Goal: Task Accomplishment & Management: Use online tool/utility

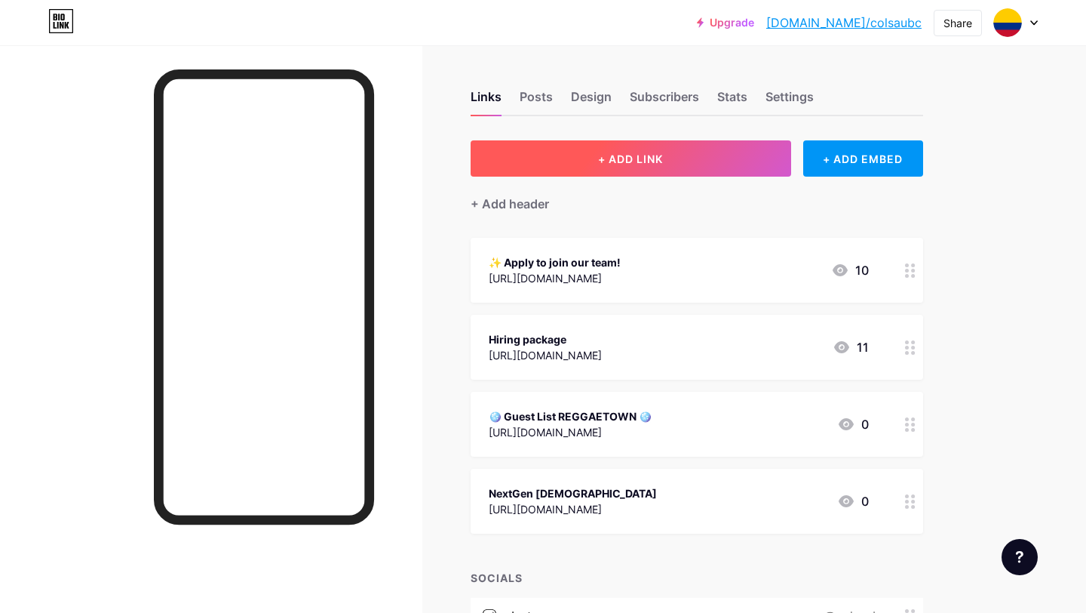
click at [684, 158] on button "+ ADD LINK" at bounding box center [631, 158] width 321 height 36
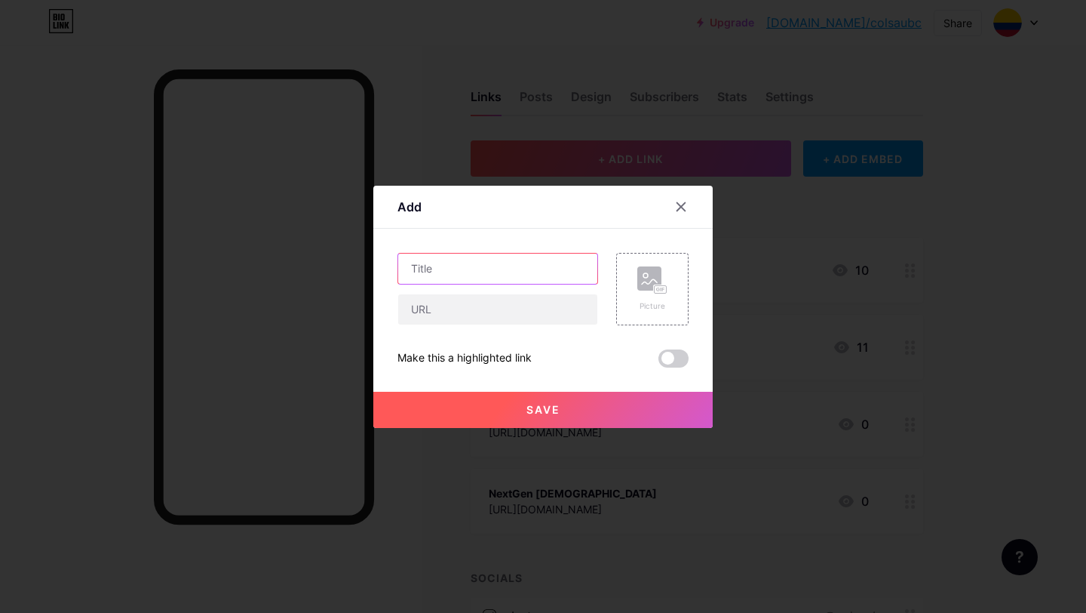
click at [459, 263] on input "text" at bounding box center [497, 269] width 199 height 30
click at [425, 261] on input "text" at bounding box center [497, 269] width 199 height 30
type input "JOIN COLSA"
click at [424, 317] on input "text" at bounding box center [497, 309] width 199 height 30
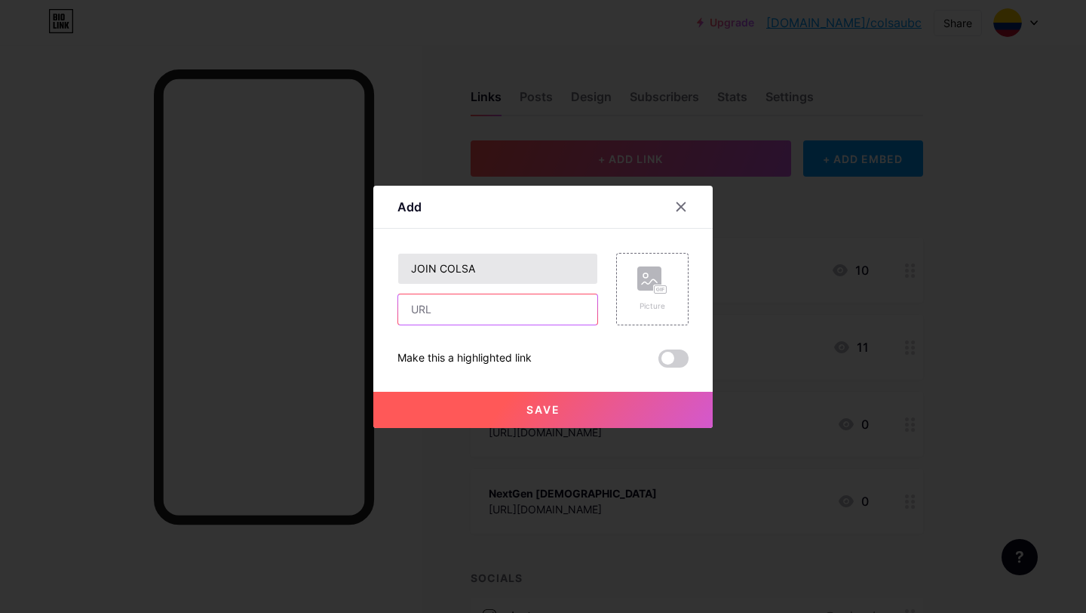
paste input "[URL][DOMAIN_NAME]"
type input "[URL][DOMAIN_NAME]"
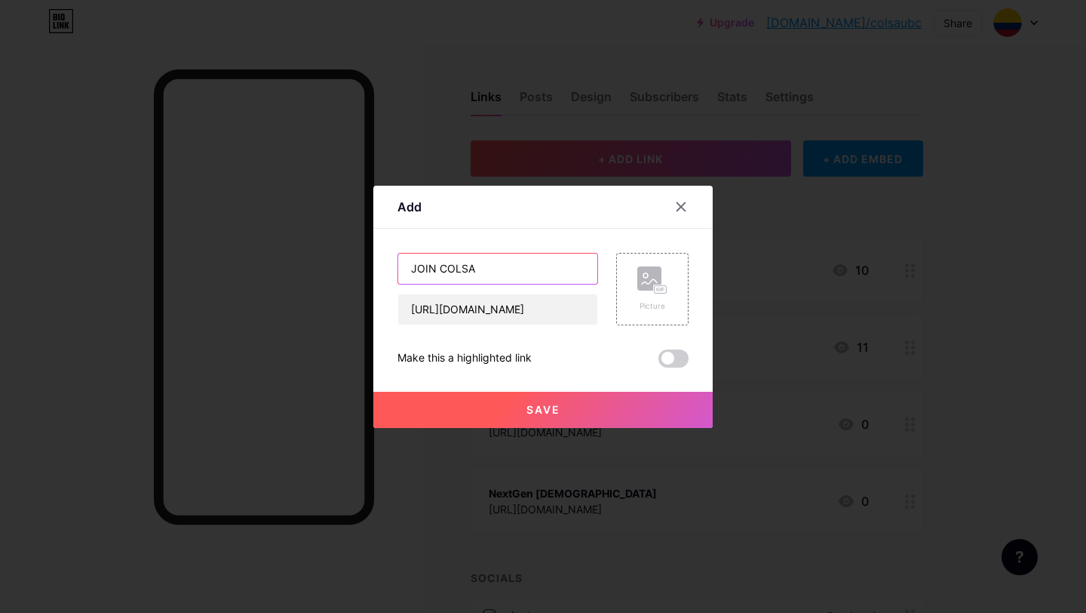
click at [521, 262] on input "JOIN COLSA" at bounding box center [497, 269] width 199 height 30
click at [409, 269] on input "JOIN COLSA" at bounding box center [497, 269] width 199 height 30
paste input "⭐"
click at [520, 265] on input "⭐ JOIN COLSA" at bounding box center [497, 269] width 199 height 30
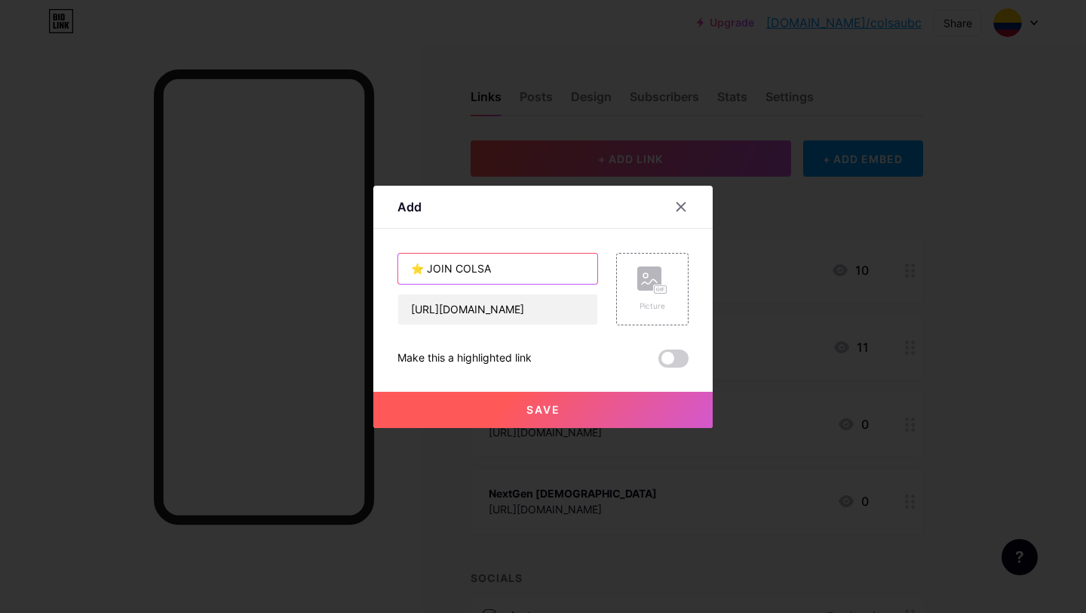
paste input "⭐"
type input "⭐ JOIN COLSA ⭐"
click at [639, 402] on button "Save" at bounding box center [543, 410] width 340 height 36
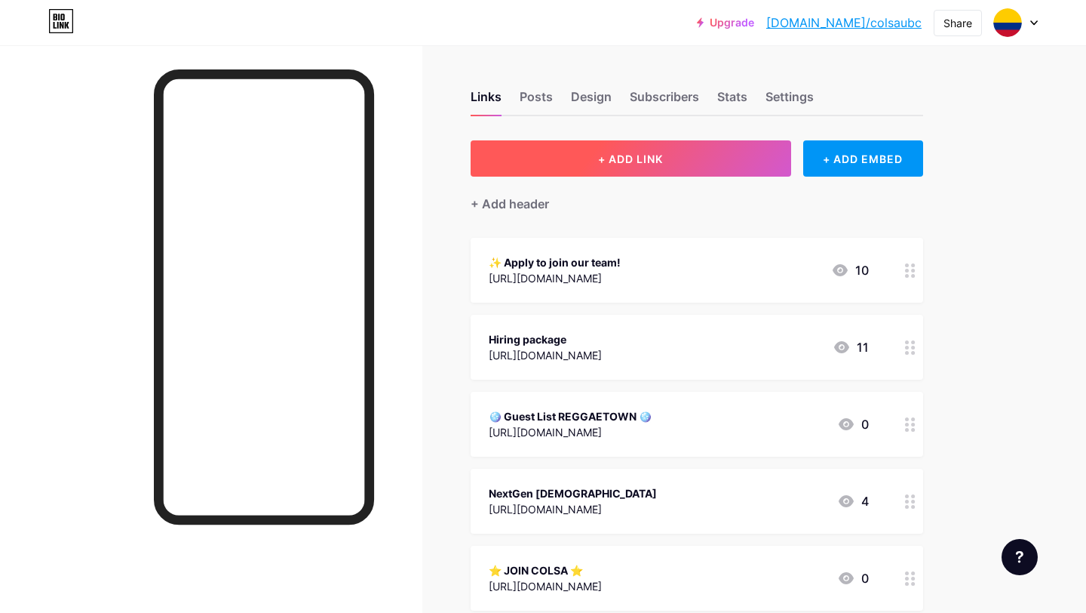
click at [671, 158] on button "+ ADD LINK" at bounding box center [631, 158] width 321 height 36
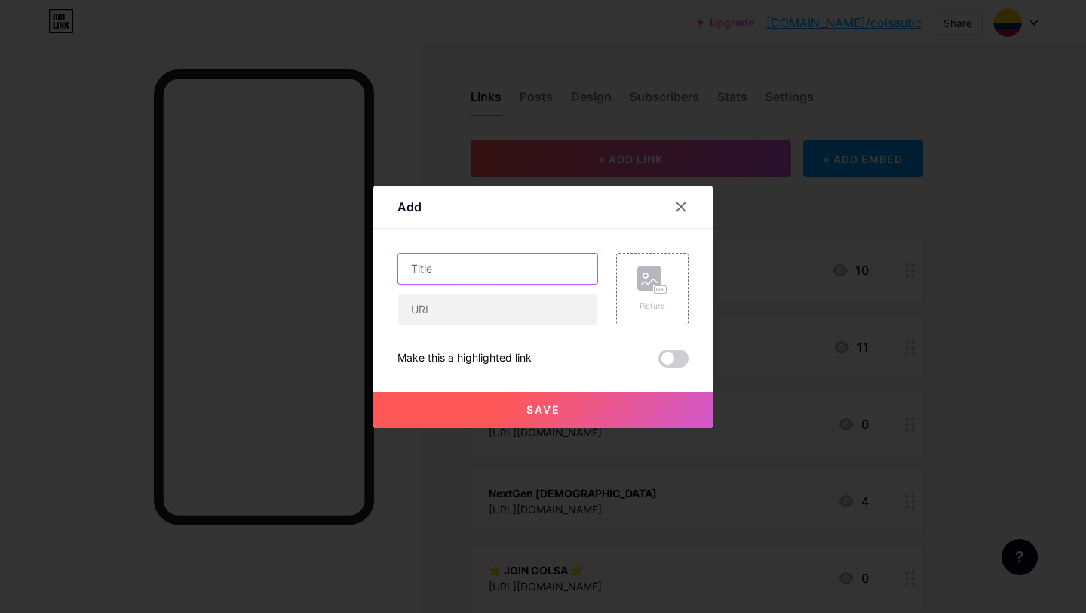
click at [516, 269] on input "text" at bounding box center [497, 269] width 199 height 30
type input "o"
type input "Our WhatsApp"
click at [468, 314] on input "text" at bounding box center [497, 309] width 199 height 30
paste input "[URL][DOMAIN_NAME]"
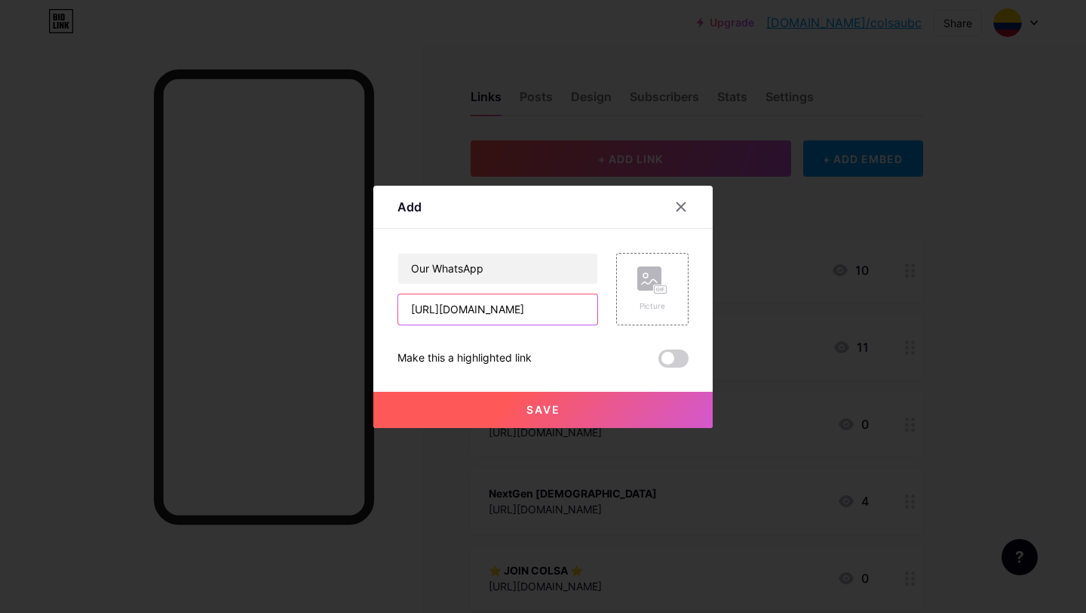
scroll to position [0, 107]
type input "[URL][DOMAIN_NAME]"
click at [513, 266] on input "Our WhatsApp" at bounding box center [497, 269] width 199 height 30
paste input "🌱"
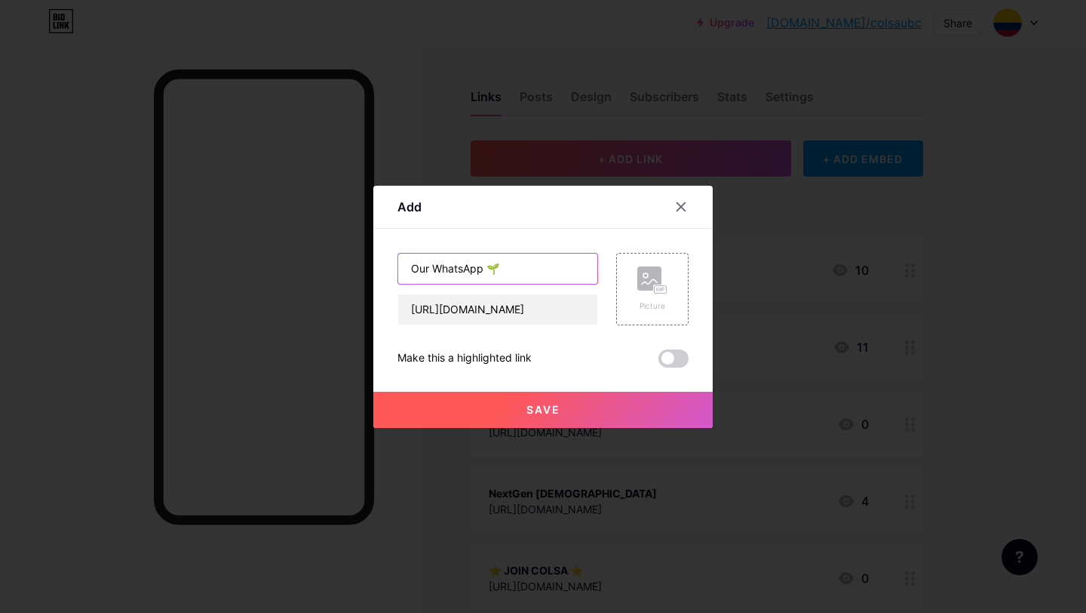
type input "Our WhatsApp 🌱"
click at [515, 413] on button "Save" at bounding box center [543, 410] width 340 height 36
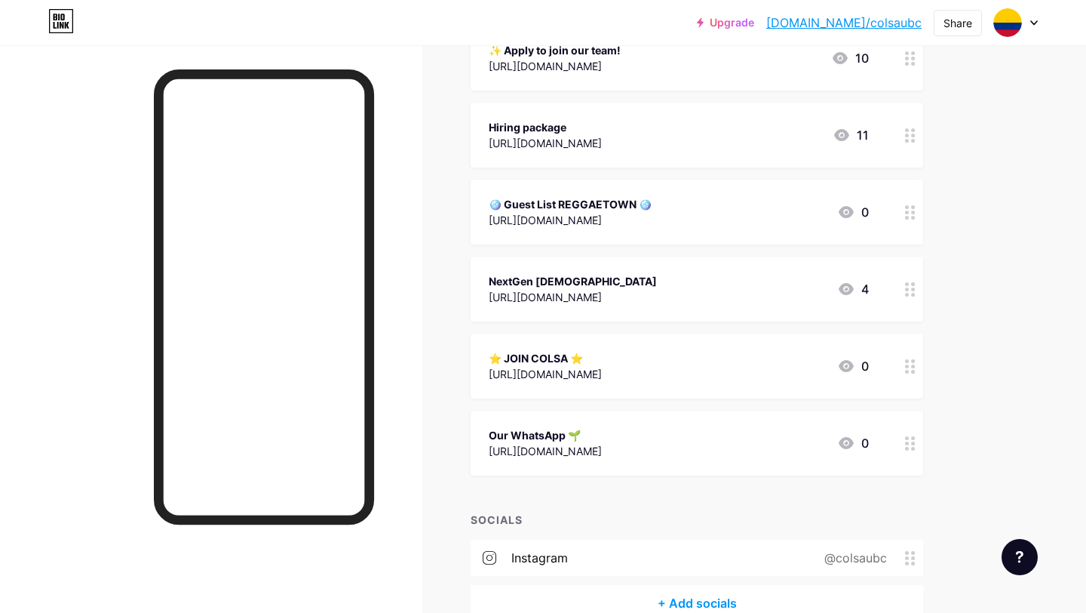
scroll to position [238, 0]
